Goal: Transaction & Acquisition: Purchase product/service

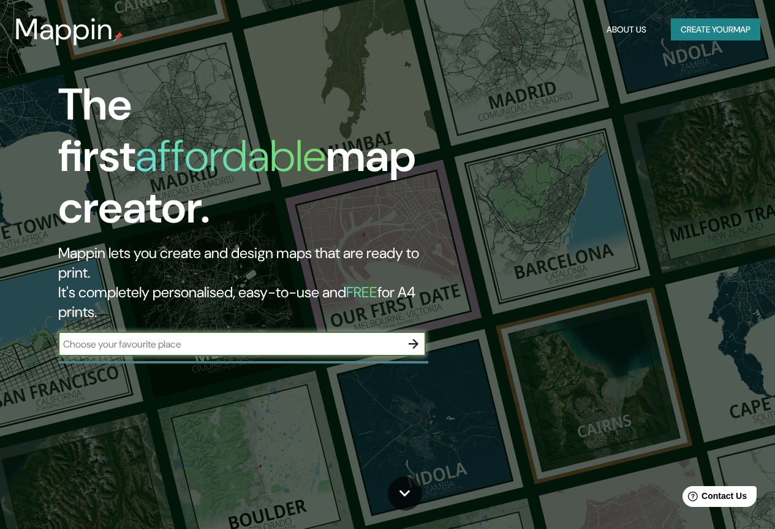
click at [334, 337] on input "text" at bounding box center [229, 344] width 343 height 14
paste input "19.33981665662202, -99.1460150628144"
type input "19.33981665662202, -99.1460150628144"
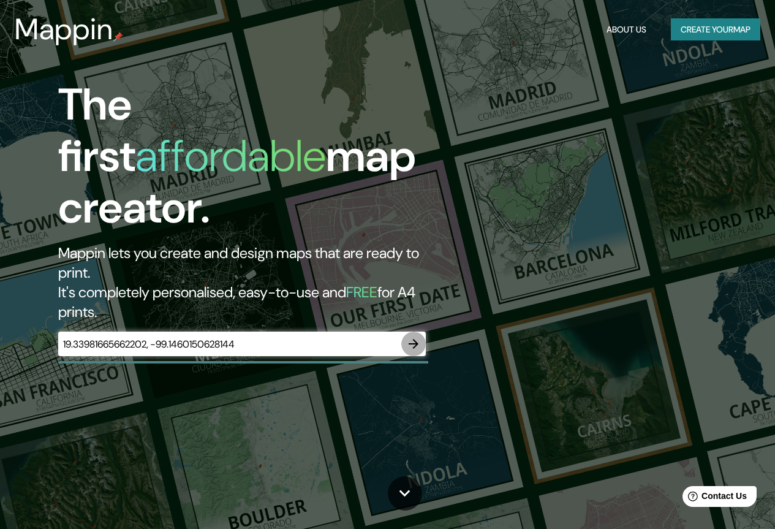
click at [412, 336] on icon "button" at bounding box center [413, 343] width 15 height 15
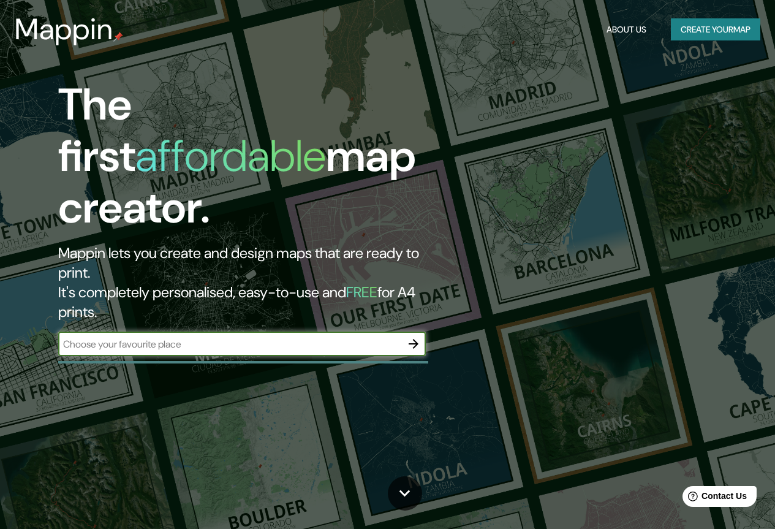
click at [305, 337] on input "text" at bounding box center [229, 344] width 343 height 14
paste input "[PERSON_NAME][STREET_ADDRESS]"
type input "[PERSON_NAME][STREET_ADDRESS]"
click at [420, 336] on icon "button" at bounding box center [413, 343] width 15 height 15
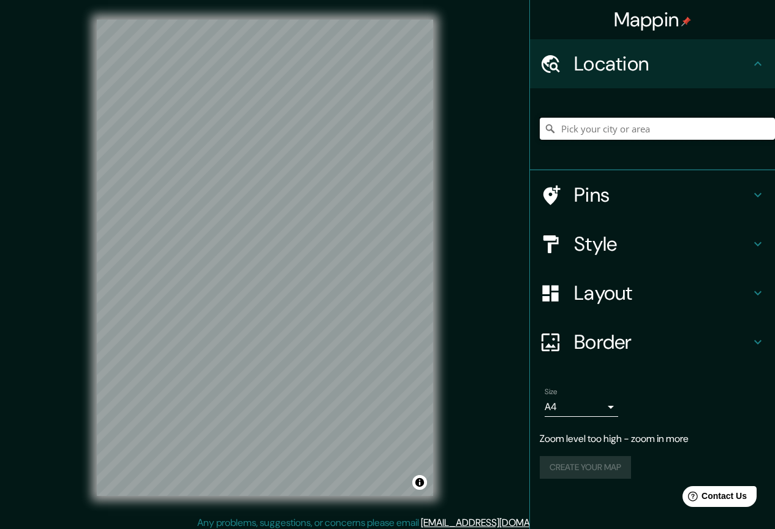
click at [628, 128] on input "Pick your city or area" at bounding box center [657, 129] width 235 height 22
paste input "[PERSON_NAME][STREET_ADDRESS]"
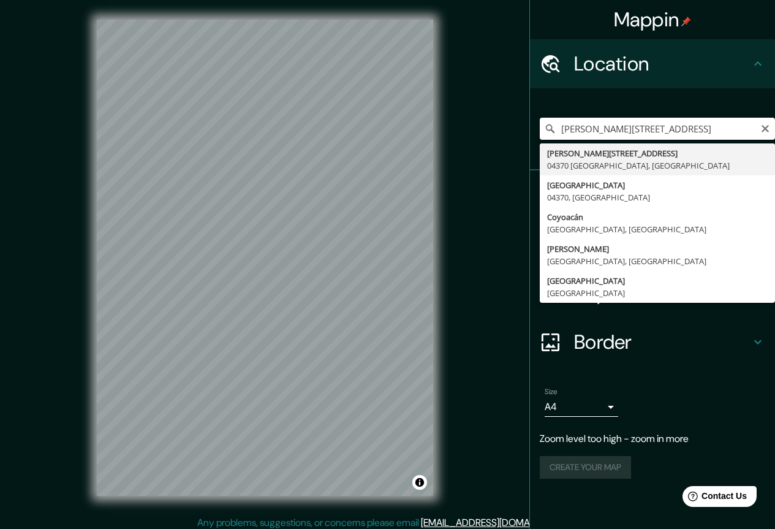
type input "[PERSON_NAME][STREET_ADDRESS]"
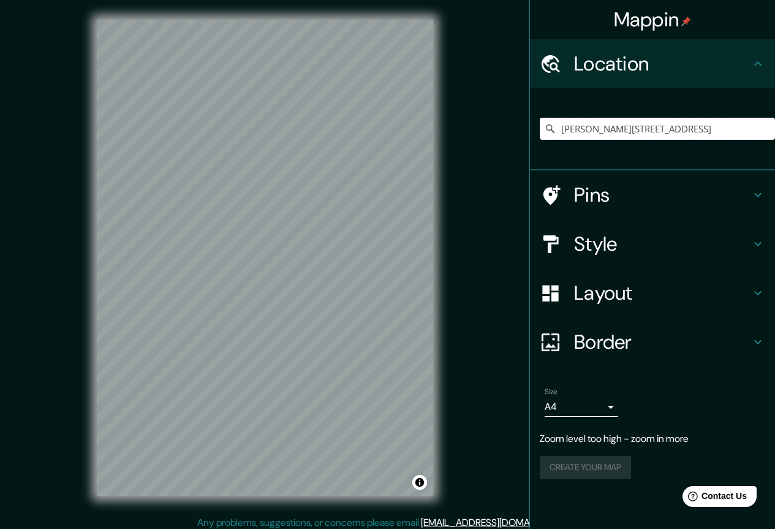
scroll to position [0, 0]
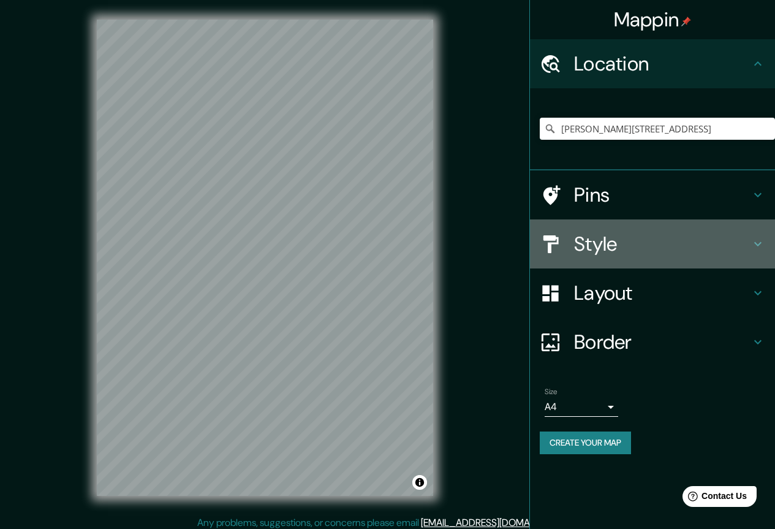
click at [596, 251] on h4 "Style" at bounding box center [662, 244] width 177 height 25
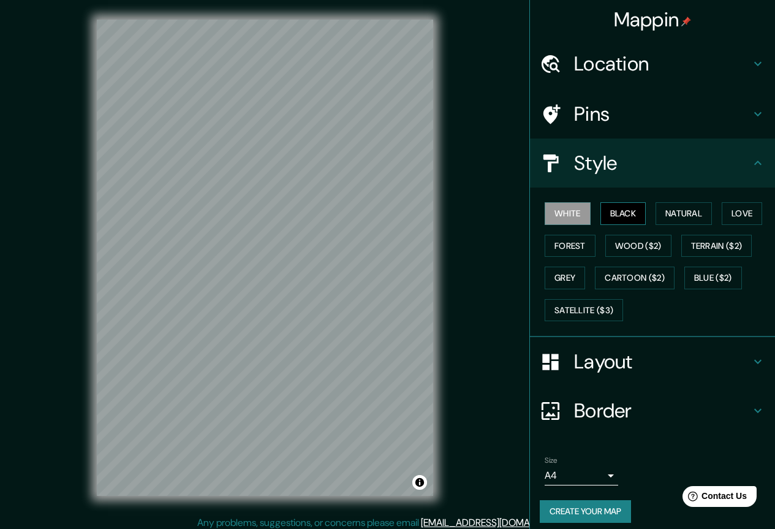
click at [620, 205] on button "Black" at bounding box center [624, 213] width 46 height 23
click at [680, 216] on button "Natural" at bounding box center [684, 213] width 56 height 23
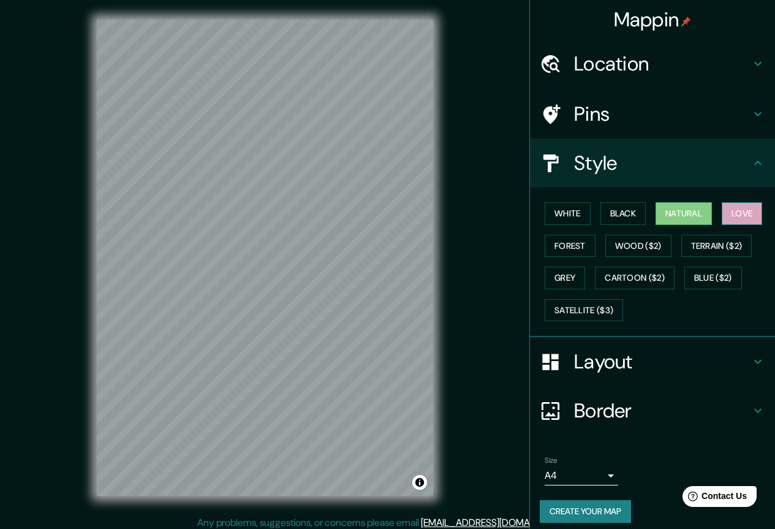
click at [737, 221] on button "Love" at bounding box center [742, 213] width 40 height 23
click at [566, 240] on button "Forest" at bounding box center [570, 246] width 51 height 23
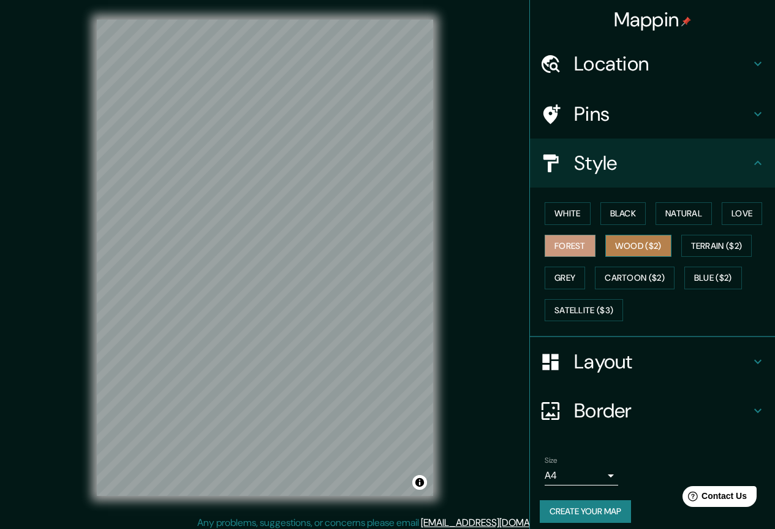
click at [612, 246] on button "Wood ($2)" at bounding box center [639, 246] width 66 height 23
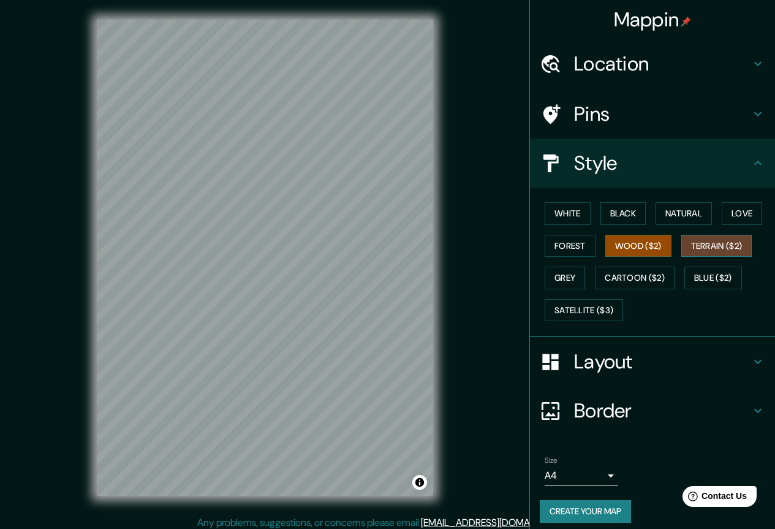
click at [697, 251] on button "Terrain ($2)" at bounding box center [717, 246] width 71 height 23
click at [571, 270] on button "Grey" at bounding box center [565, 278] width 40 height 23
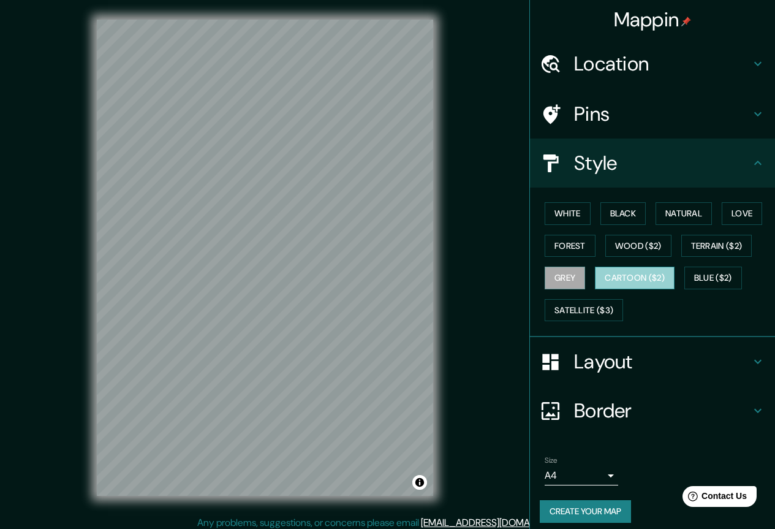
click at [613, 273] on button "Cartoon ($2)" at bounding box center [635, 278] width 80 height 23
click at [600, 118] on h4 "Pins" at bounding box center [662, 114] width 177 height 25
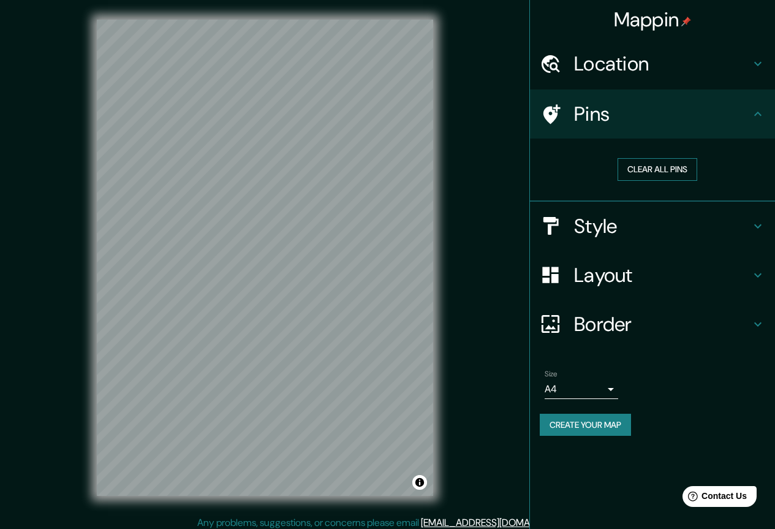
click at [653, 173] on button "Clear all pins" at bounding box center [658, 169] width 80 height 23
click at [644, 124] on h4 "Pins" at bounding box center [662, 114] width 177 height 25
click at [761, 115] on icon at bounding box center [757, 114] width 7 height 4
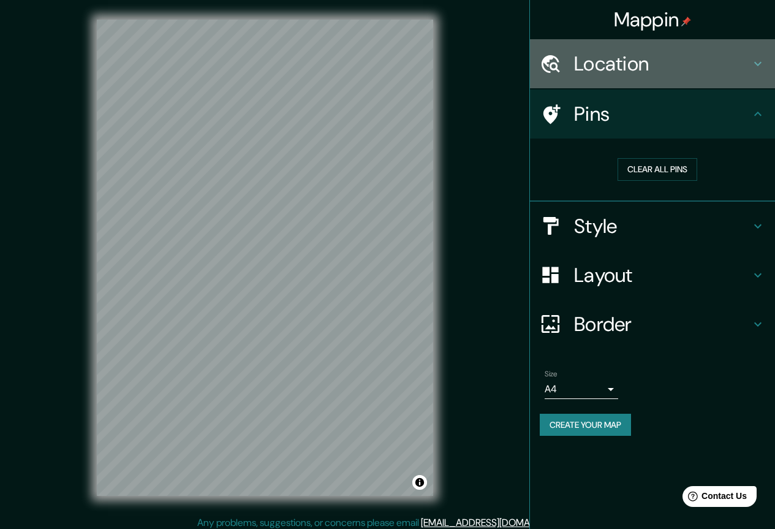
click at [726, 72] on h4 "Location" at bounding box center [662, 63] width 177 height 25
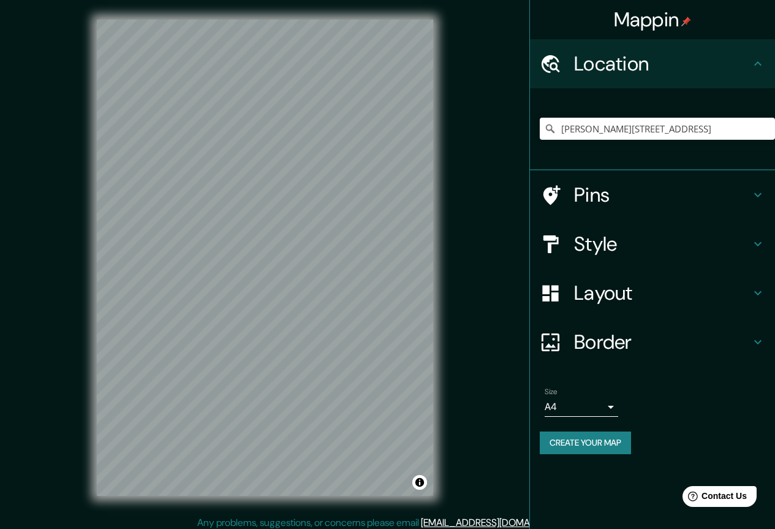
click at [599, 191] on h4 "Pins" at bounding box center [662, 195] width 177 height 25
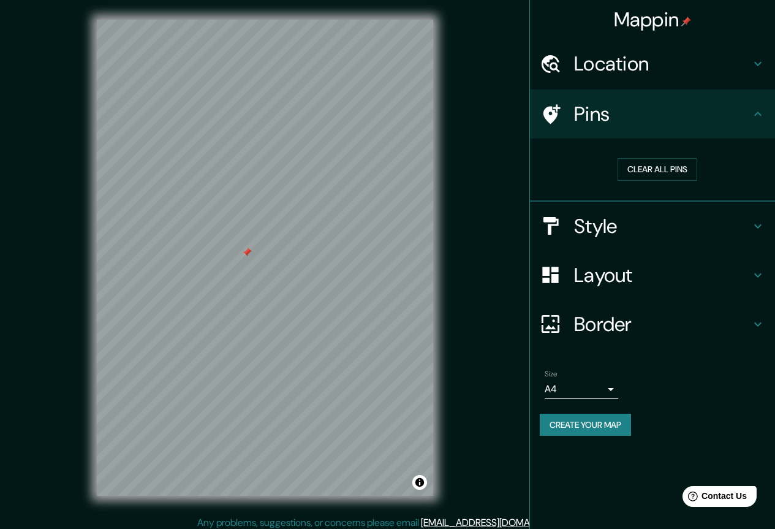
drag, startPoint x: 245, startPoint y: 259, endPoint x: 246, endPoint y: 253, distance: 6.3
click at [246, 253] on div at bounding box center [247, 253] width 10 height 10
click at [663, 169] on button "Clear all pins" at bounding box center [658, 169] width 80 height 23
